Goal: Navigation & Orientation: Find specific page/section

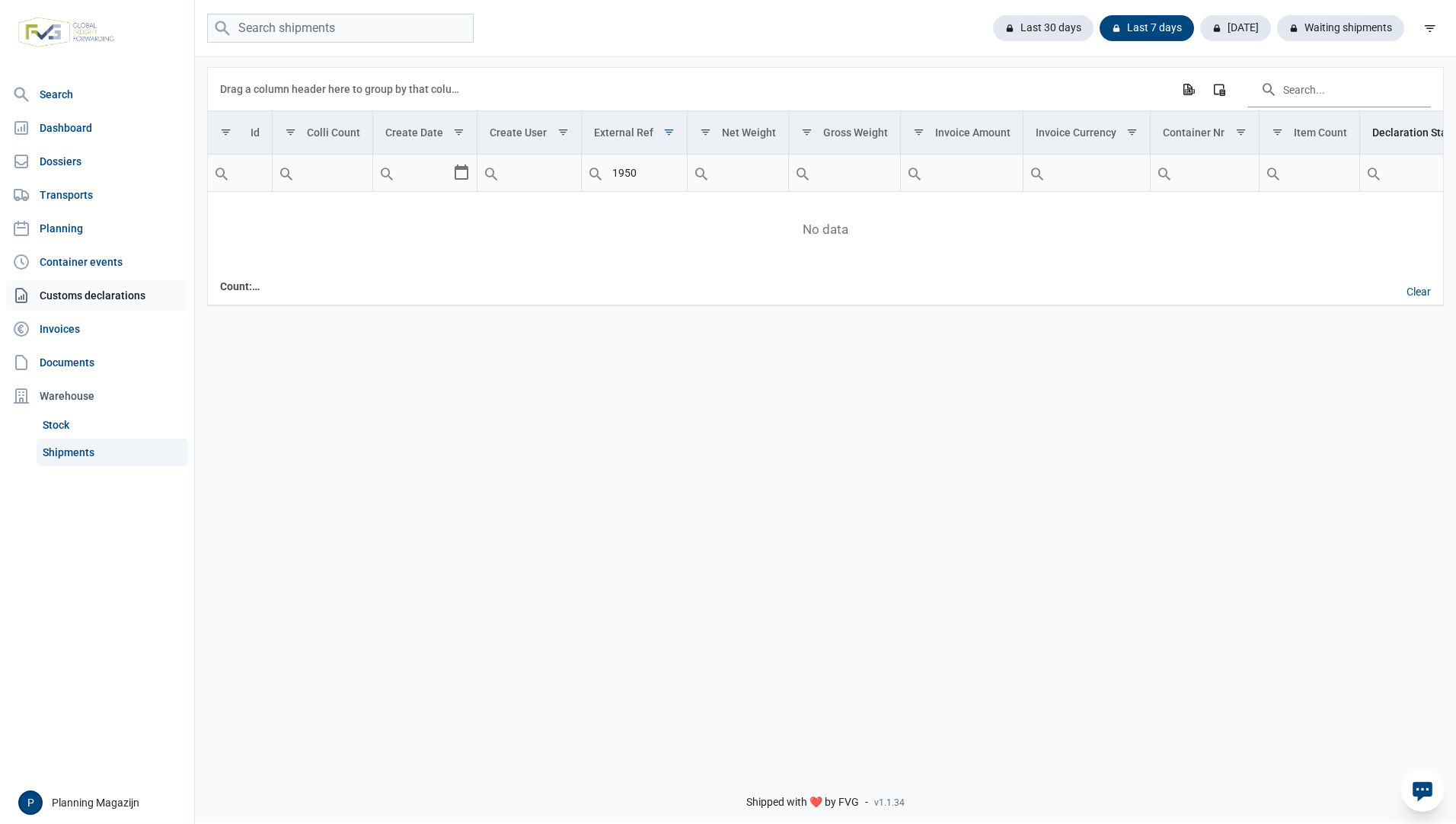
click at [99, 300] on link "Customs declarations" at bounding box center [97, 296] width 182 height 31
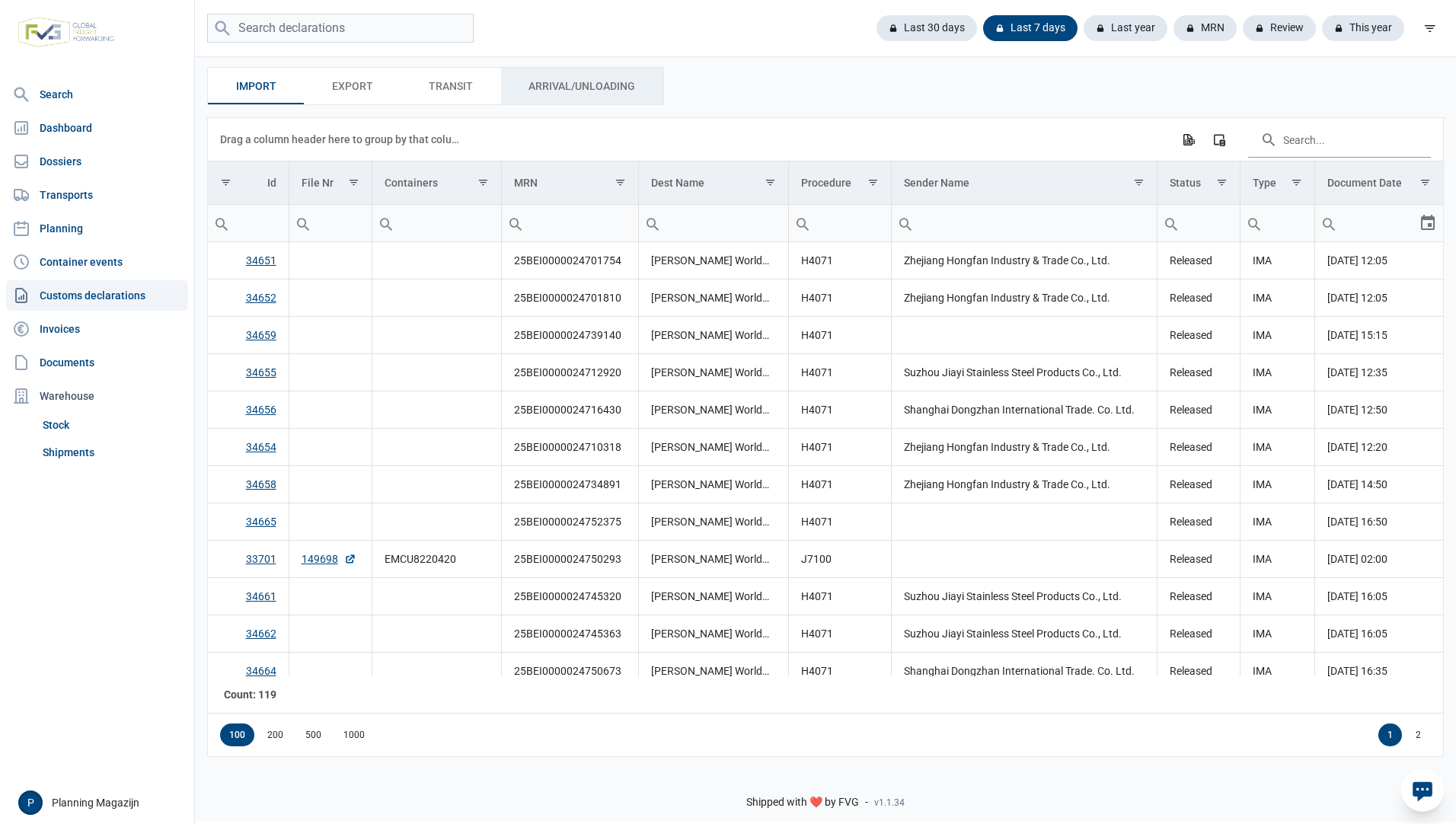
click at [627, 91] on span "Arrival/Unloading Arrival/Unloading" at bounding box center [582, 86] width 107 height 19
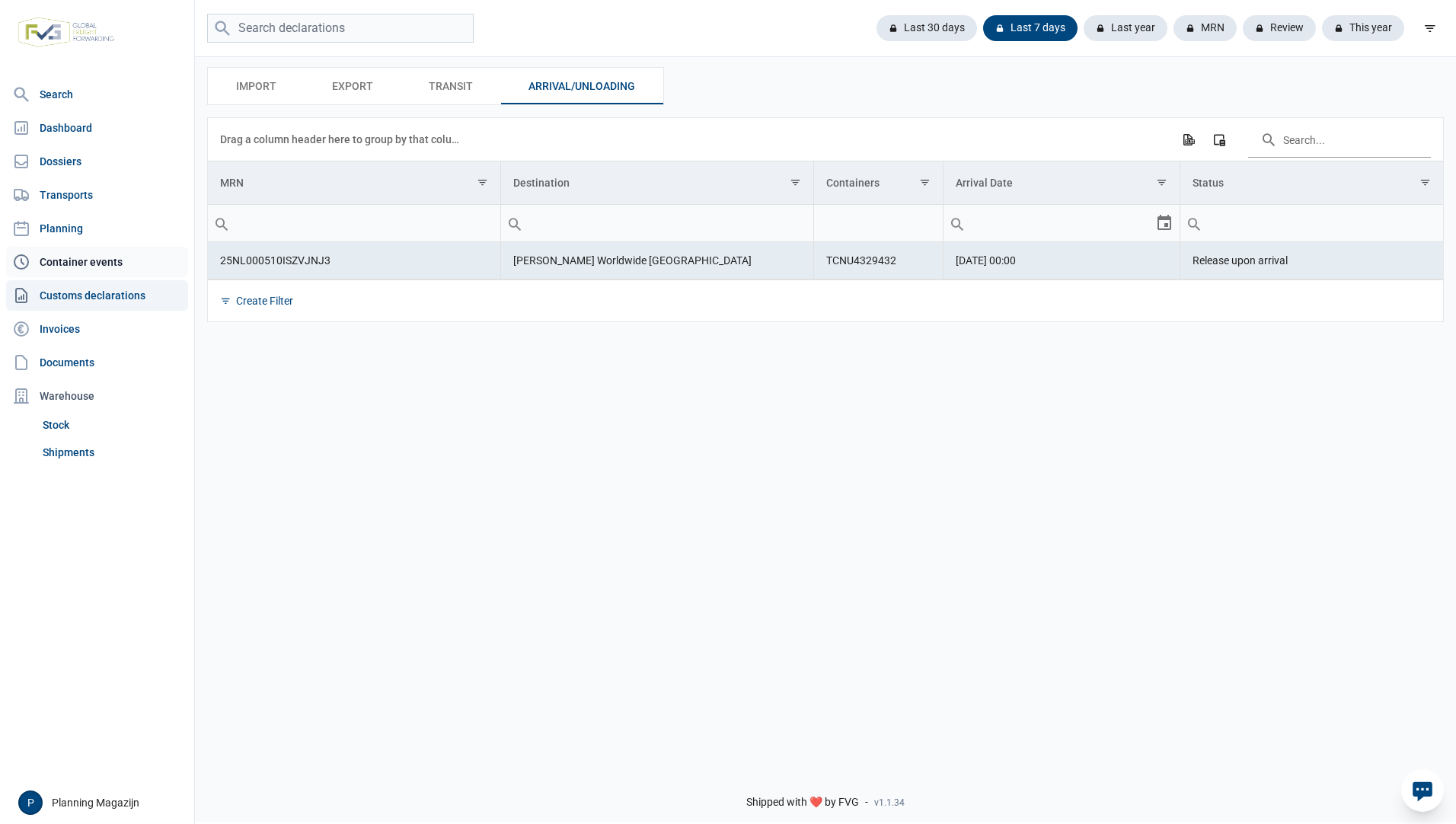
click at [112, 253] on link "Container events" at bounding box center [97, 262] width 182 height 31
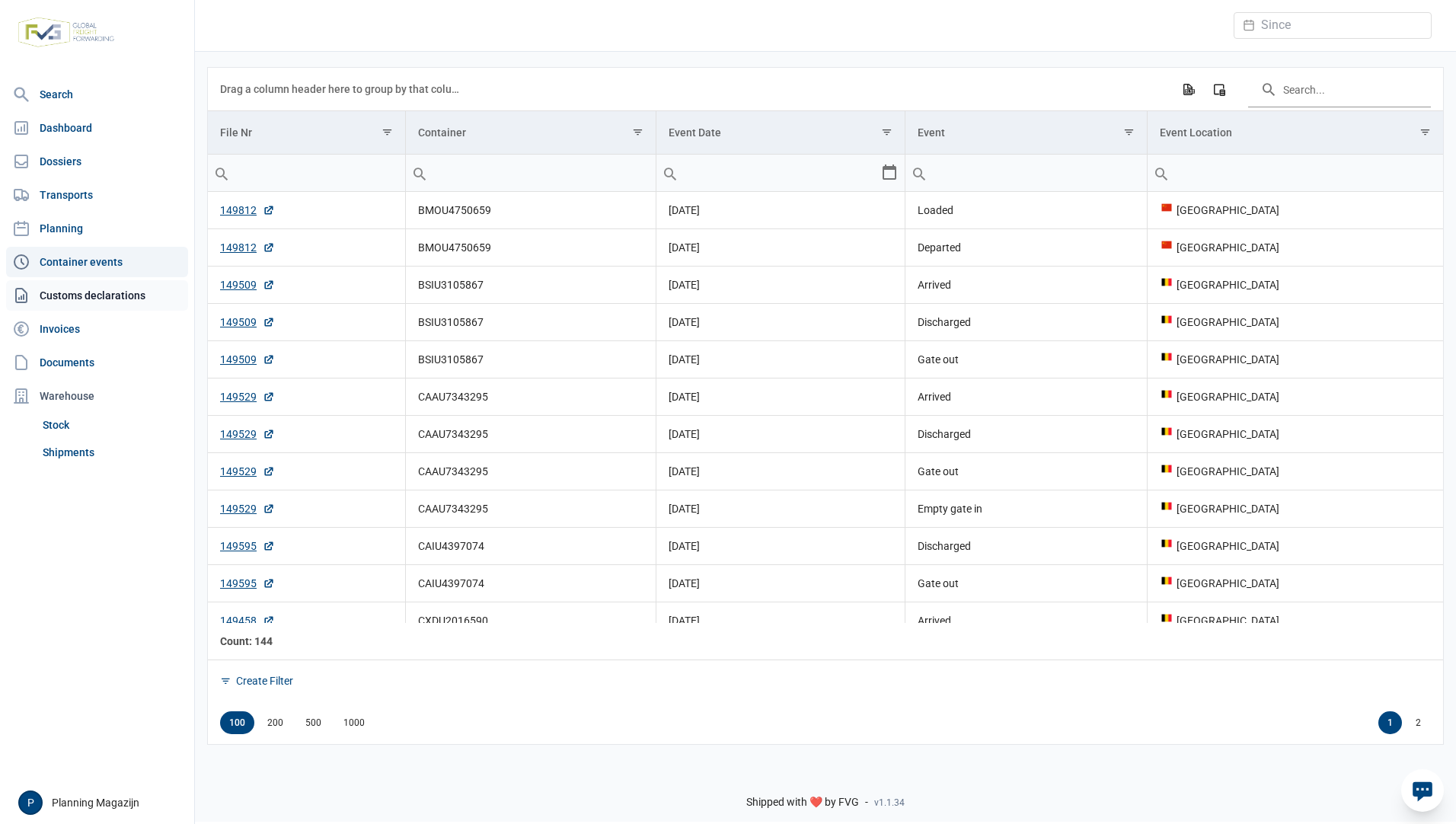
click at [112, 290] on link "Customs declarations" at bounding box center [97, 296] width 182 height 31
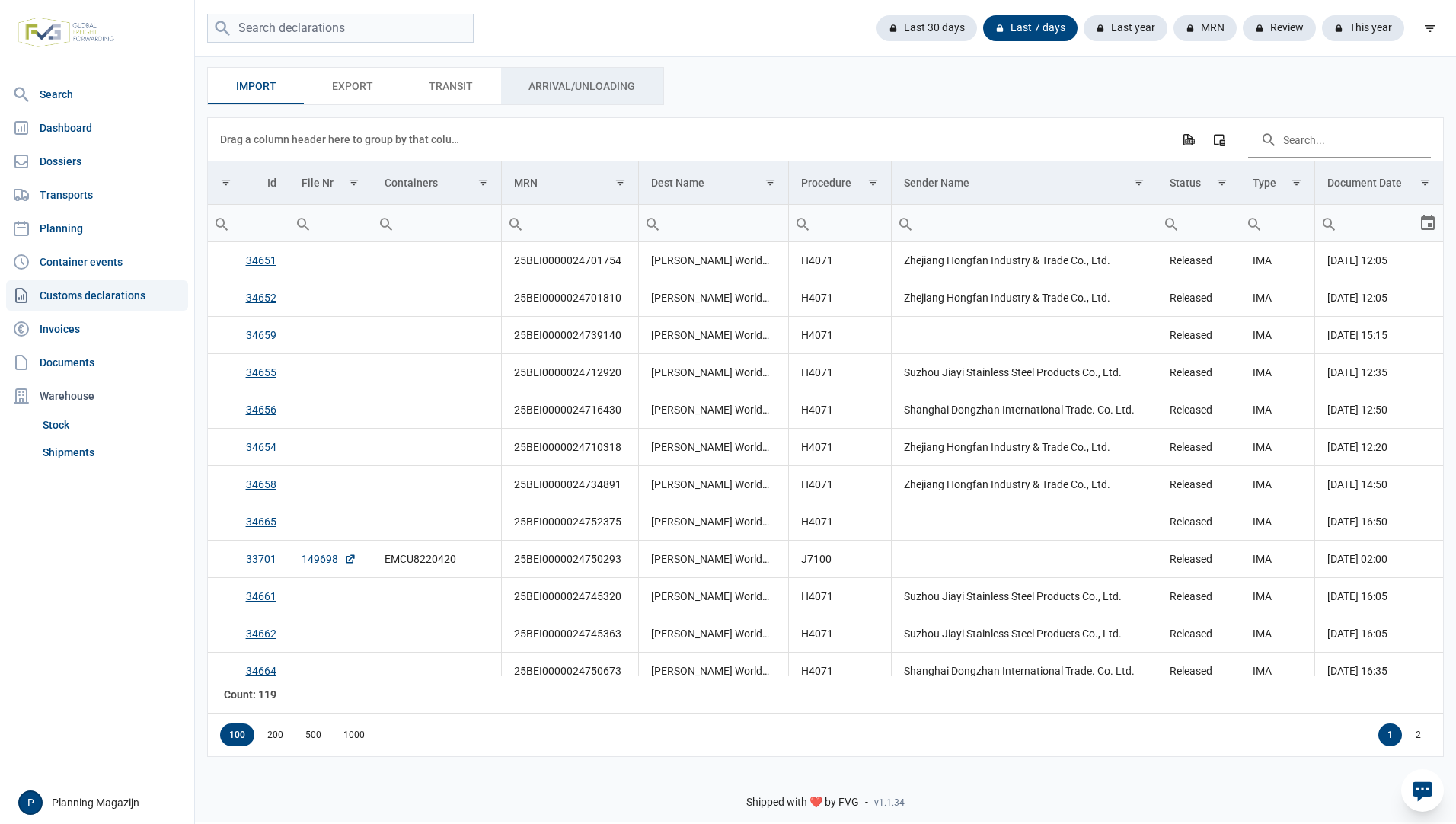
drag, startPoint x: 583, startPoint y: 87, endPoint x: 571, endPoint y: 104, distance: 20.8
click at [583, 87] on span "Arrival/Unloading Arrival/Unloading" at bounding box center [582, 86] width 107 height 19
